Goal: Navigation & Orientation: Find specific page/section

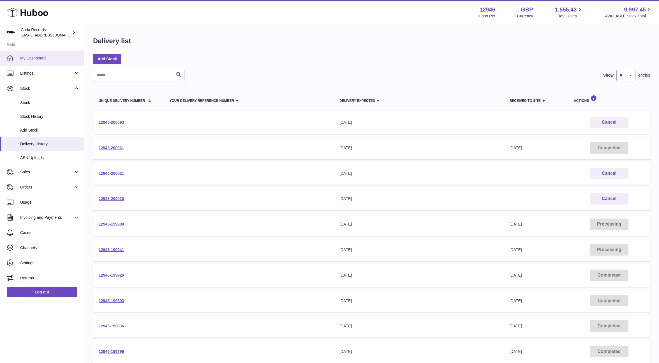
click at [48, 59] on span "My Dashboard" at bounding box center [49, 57] width 59 height 5
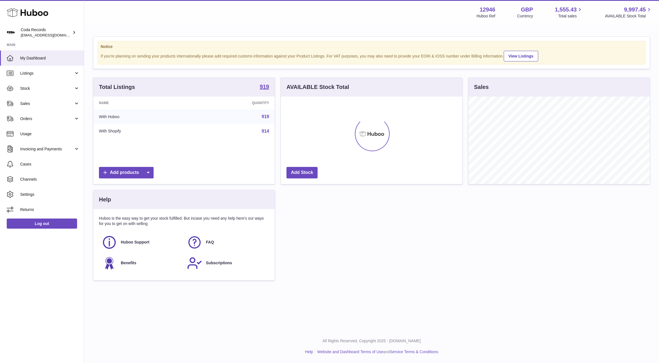
scroll to position [87, 181]
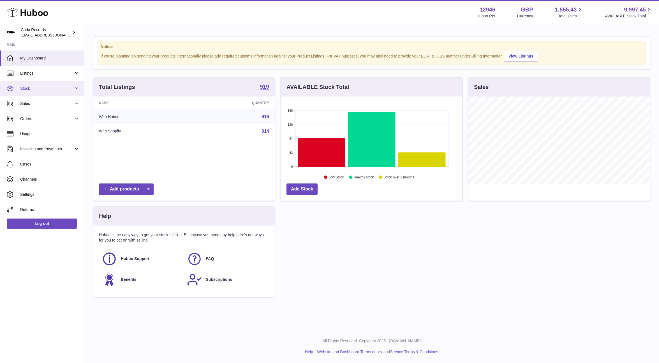
click at [53, 90] on span "Stock" at bounding box center [47, 88] width 54 height 5
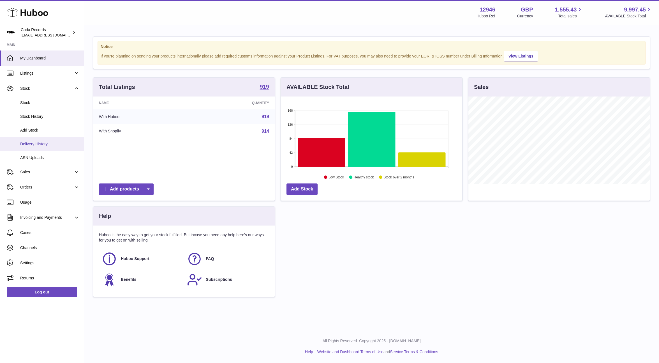
click at [57, 145] on span "Delivery History" at bounding box center [49, 143] width 59 height 5
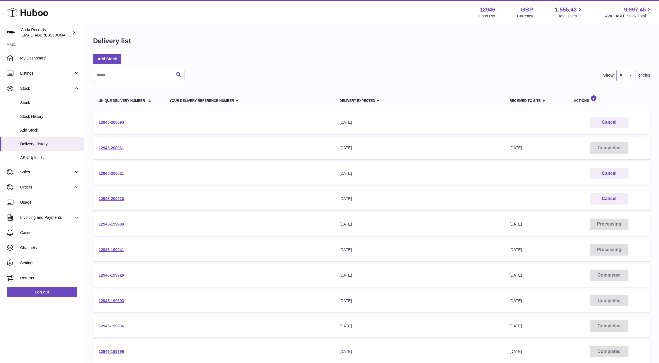
drag, startPoint x: 116, startPoint y: 172, endPoint x: 97, endPoint y: 1, distance: 172.0
click at [0, 0] on div "Huboo Coda Records [EMAIL_ADDRESS][DOMAIN_NAME] Main My Dashboard Listings Not …" at bounding box center [329, 212] width 659 height 424
click at [42, 59] on span "My Dashboard" at bounding box center [49, 57] width 59 height 5
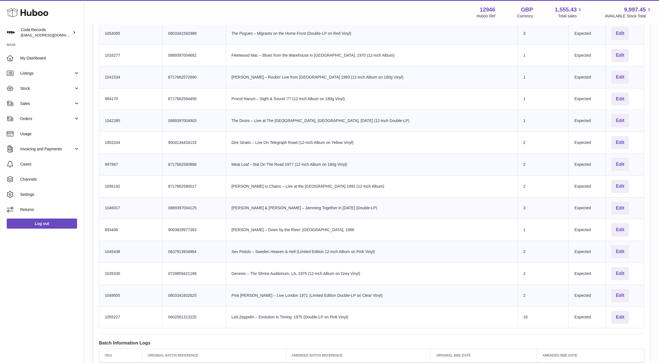
scroll to position [507, 0]
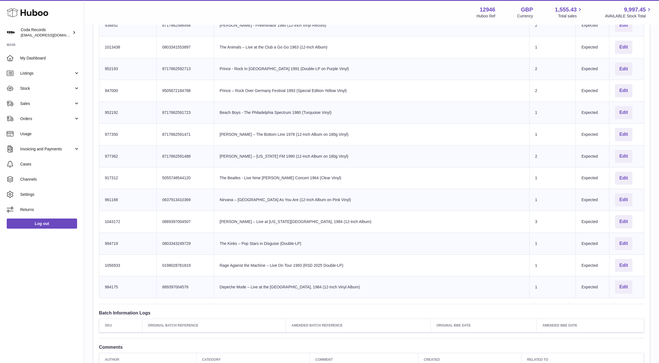
scroll to position [644, 0]
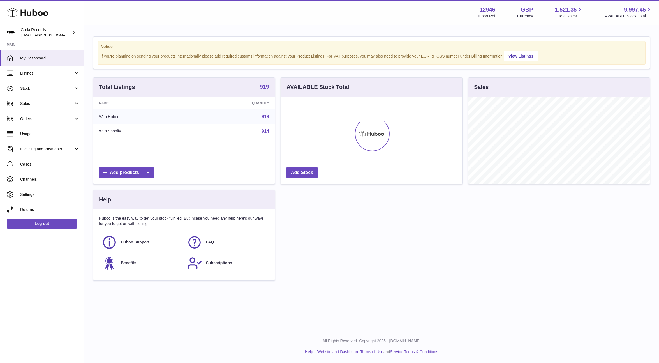
scroll to position [87, 181]
